Goal: Information Seeking & Learning: Learn about a topic

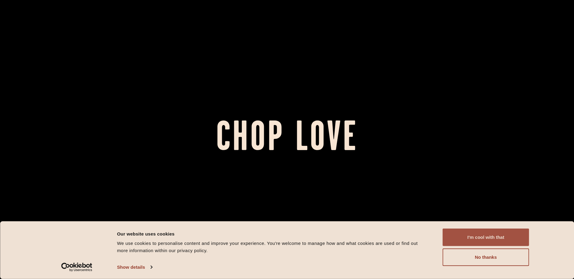
click at [499, 241] on button "I'm cool with that" at bounding box center [485, 238] width 86 height 18
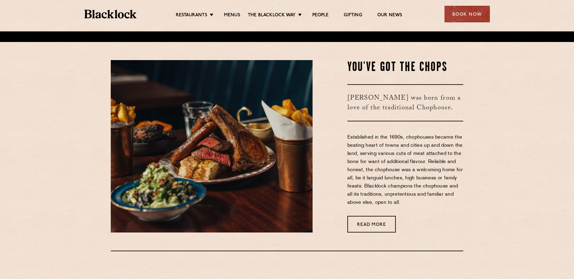
scroll to position [252, 0]
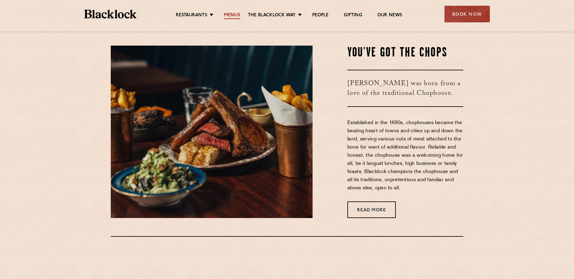
click at [229, 13] on link "Menus" at bounding box center [232, 15] width 16 height 7
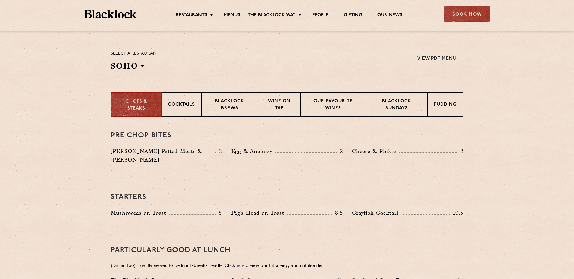
scroll to position [202, 0]
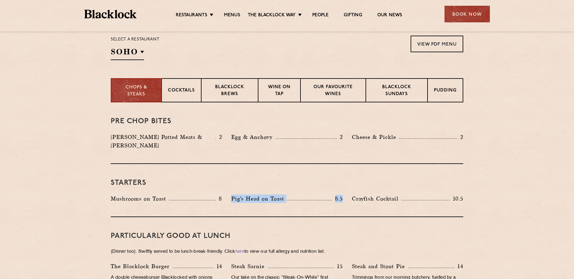
drag, startPoint x: 230, startPoint y: 189, endPoint x: 347, endPoint y: 191, distance: 116.1
click at [347, 195] on div "Pig's Head on Toast 8.5" at bounding box center [286, 200] width 120 height 11
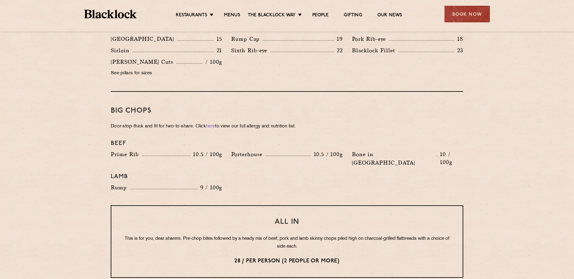
click at [105, 115] on div "Pre Chop Bites [PERSON_NAME] Potted Meats & Kimchi 2 Egg & Anchovy 2 Cheese & P…" at bounding box center [286, 134] width 367 height 870
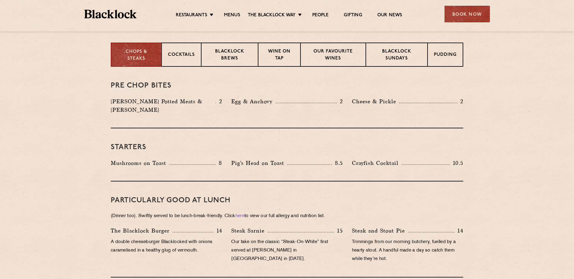
scroll to position [252, 0]
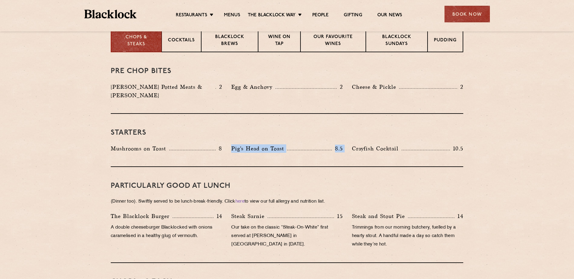
drag, startPoint x: 233, startPoint y: 139, endPoint x: 344, endPoint y: 143, distance: 111.9
click at [344, 145] on div "Pig's Head on Toast 8.5" at bounding box center [286, 150] width 120 height 11
drag, startPoint x: 344, startPoint y: 143, endPoint x: 341, endPoint y: 142, distance: 3.2
click at [341, 145] on p "8.5" at bounding box center [337, 149] width 11 height 8
drag, startPoint x: 342, startPoint y: 142, endPoint x: 232, endPoint y: 141, distance: 110.1
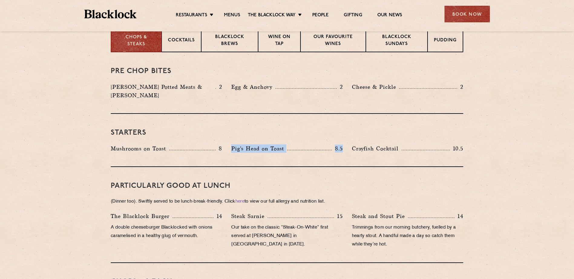
click at [232, 145] on div "Pig's Head on Toast 8.5" at bounding box center [286, 149] width 111 height 8
click at [232, 145] on p "Pig's Head on Toast" at bounding box center [259, 149] width 56 height 8
drag, startPoint x: 232, startPoint y: 141, endPoint x: 335, endPoint y: 142, distance: 102.8
click at [335, 145] on div "Pig's Head on Toast 8.5" at bounding box center [286, 149] width 111 height 8
drag, startPoint x: 335, startPoint y: 142, endPoint x: 340, endPoint y: 142, distance: 4.5
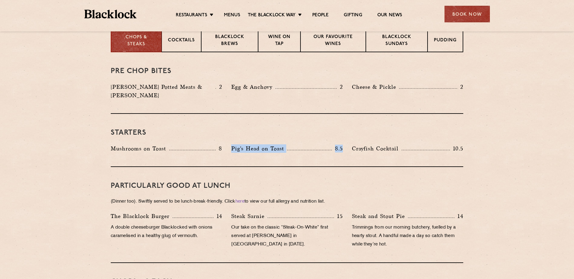
click at [340, 145] on p "8.5" at bounding box center [337, 149] width 11 height 8
click at [274, 130] on div "Starters Mushrooms on Toast 8 Pig's Head on Toast 8.5 Crayfish Cocktail 10.5" at bounding box center [287, 140] width 352 height 53
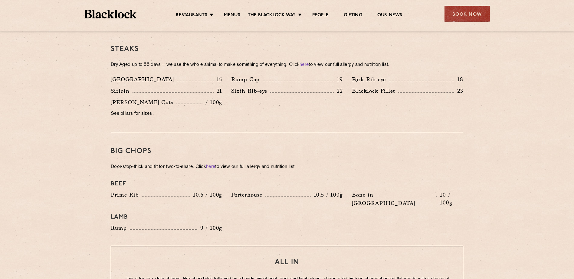
scroll to position [504, 0]
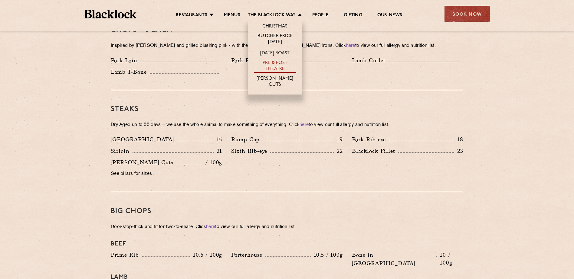
click at [277, 64] on link "Pre & Post Theatre" at bounding box center [275, 66] width 42 height 13
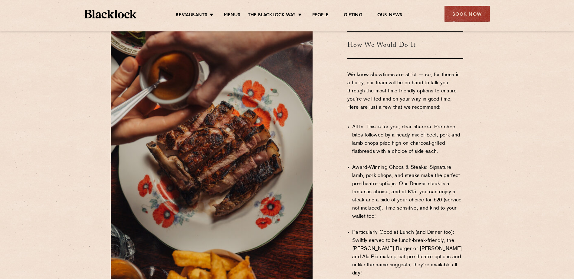
scroll to position [403, 0]
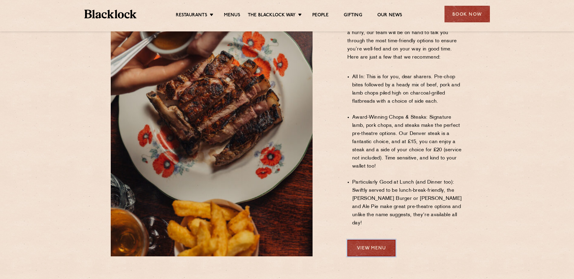
click at [375, 240] on link "View Menu" at bounding box center [371, 248] width 48 height 17
